Goal: Task Accomplishment & Management: Manage account settings

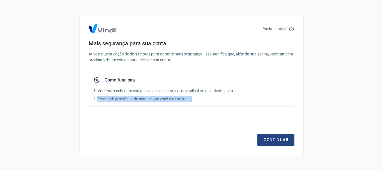
drag, startPoint x: 97, startPoint y: 100, endPoint x: 197, endPoint y: 100, distance: 100.2
click at [196, 100] on p "2. Esse código será usado sempre que você realizar login." at bounding box center [191, 99] width 196 height 6
click at [202, 100] on p "2. Esse código será usado sempre que você realizar login." at bounding box center [191, 99] width 196 height 6
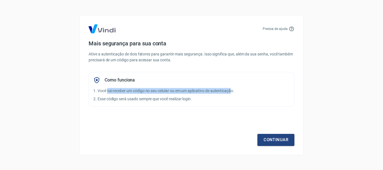
click at [113, 89] on p "1. Você vai receber um código no seu celular ou em um aplicativo de autenticaçã…" at bounding box center [191, 91] width 196 height 6
drag, startPoint x: 133, startPoint y: 90, endPoint x: 217, endPoint y: 92, distance: 84.7
click at [217, 92] on p "1. Você vai receber um código no seu celular ou em um aplicativo de autenticaçã…" at bounding box center [191, 91] width 196 height 6
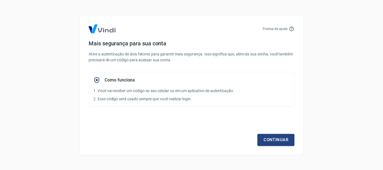
click at [210, 100] on p "2. Esse código será usado sempre que você realizar login." at bounding box center [191, 99] width 196 height 6
drag, startPoint x: 196, startPoint y: 91, endPoint x: 245, endPoint y: 93, distance: 49.1
click at [245, 91] on p "1. Você vai receber um código no seu celular ou em um aplicativo de autenticaçã…" at bounding box center [191, 91] width 196 height 6
click at [241, 103] on div "Como funciona 1. Você vai receber um código no seu celular ou em um aplicativo …" at bounding box center [192, 89] width 206 height 35
click at [272, 141] on link "Continuar" at bounding box center [276, 140] width 37 height 12
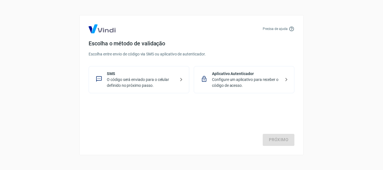
click at [262, 88] on p "Configure um aplicativo para receber o código de acesso." at bounding box center [246, 83] width 69 height 12
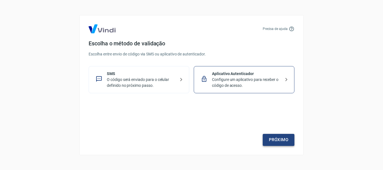
click at [288, 146] on link "Próximo" at bounding box center [279, 140] width 32 height 12
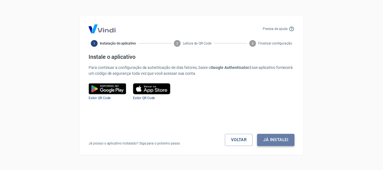
click at [285, 141] on button "Já instalei" at bounding box center [275, 140] width 37 height 12
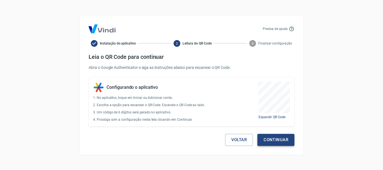
click at [280, 140] on button "Continuar" at bounding box center [276, 140] width 37 height 12
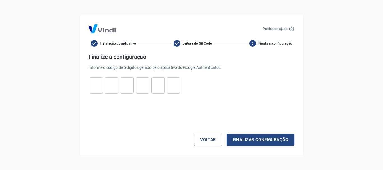
click at [103, 88] on div "​ ​ ​ ​ ​ ​" at bounding box center [135, 85] width 93 height 16
click at [98, 88] on input "tel" at bounding box center [96, 85] width 13 height 12
type input "0"
type input "7"
type input "6"
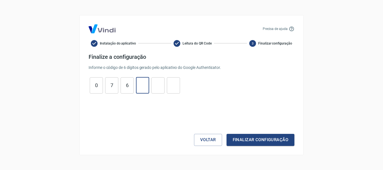
type input "8"
type input "5"
click at [257, 141] on button "Finalizar configuração" at bounding box center [261, 140] width 68 height 12
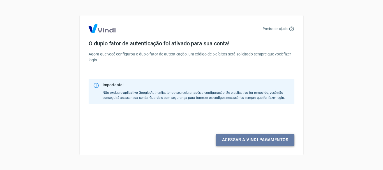
click at [247, 142] on link "Acessar a Vindi pagamentos" at bounding box center [255, 140] width 79 height 12
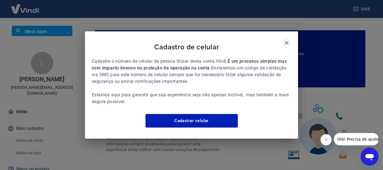
click at [284, 41] on icon "button" at bounding box center [286, 43] width 7 height 7
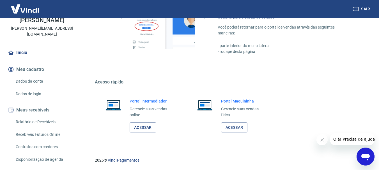
scroll to position [82, 0]
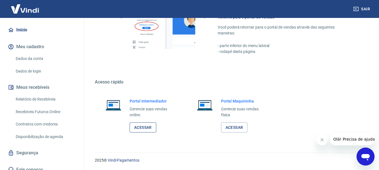
click at [144, 127] on link "Acessar" at bounding box center [143, 128] width 27 height 10
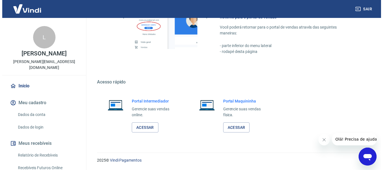
scroll to position [0, 0]
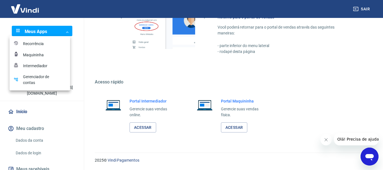
click at [99, 66] on div at bounding box center [191, 85] width 383 height 170
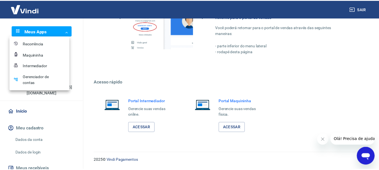
scroll to position [342, 0]
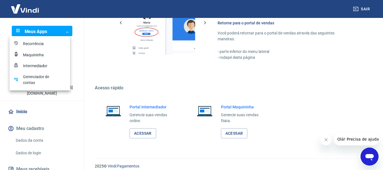
click at [42, 82] on div "Gerenciador de contas" at bounding box center [37, 80] width 28 height 12
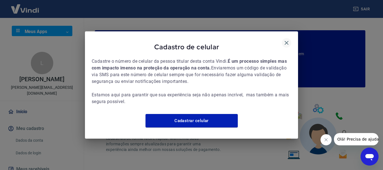
click at [285, 41] on icon "button" at bounding box center [287, 43] width 4 height 4
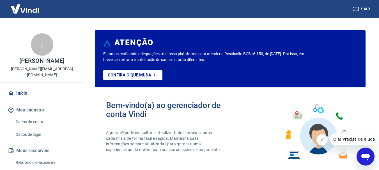
scroll to position [28, 0]
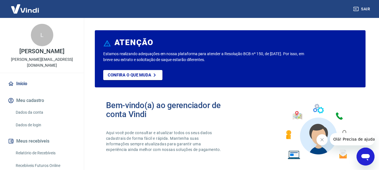
click at [26, 107] on link "Dados da conta" at bounding box center [45, 113] width 64 height 12
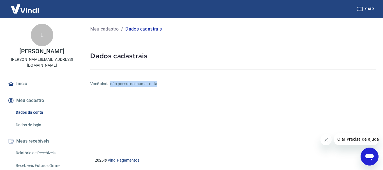
drag, startPoint x: 110, startPoint y: 84, endPoint x: 169, endPoint y: 92, distance: 60.0
click at [176, 85] on h6 "Você ainda não possui nenhuma conta" at bounding box center [233, 84] width 286 height 6
click at [157, 98] on div "Meu cadastro / Dados cadastrais Dados cadastrais Você ainda não possui nenhuma …" at bounding box center [234, 82] width 300 height 128
drag, startPoint x: 160, startPoint y: 83, endPoint x: 103, endPoint y: 84, distance: 57.5
click at [120, 81] on h6 "Você ainda não possui nenhuma conta" at bounding box center [233, 84] width 286 height 6
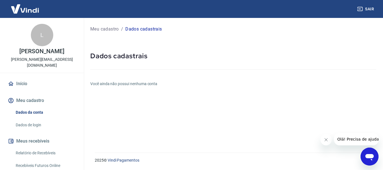
click at [100, 84] on h6 "Você ainda não possui nenhuma conta" at bounding box center [233, 84] width 286 height 6
drag, startPoint x: 89, startPoint y: 84, endPoint x: 175, endPoint y: 89, distance: 86.3
click at [175, 89] on div "Meu cadastro / Dados cadastrais Dados cadastrais Você ainda não possui nenhuma …" at bounding box center [234, 82] width 300 height 128
click at [166, 95] on div "Meu cadastro / Dados cadastrais Dados cadastrais Você ainda não possui nenhuma …" at bounding box center [234, 82] width 300 height 128
click at [38, 120] on link "Dados de login" at bounding box center [45, 126] width 64 height 12
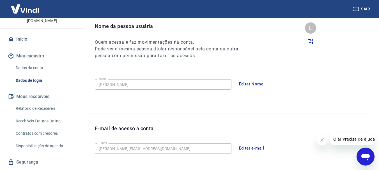
scroll to position [82, 0]
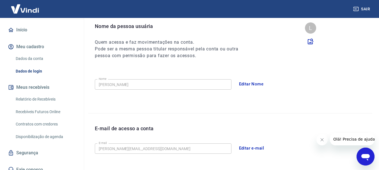
click at [38, 94] on link "Relatório de Recebíveis" at bounding box center [45, 100] width 64 height 12
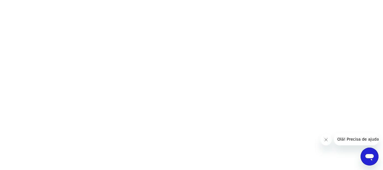
click at [324, 141] on icon "Fechar mensagem da empresa" at bounding box center [326, 140] width 4 height 4
